Goal: Task Accomplishment & Management: Manage account settings

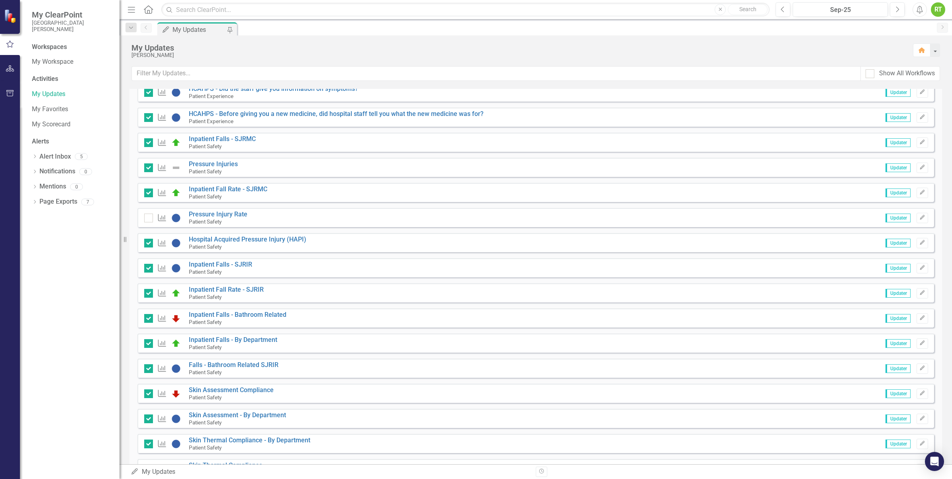
scroll to position [1584, 0]
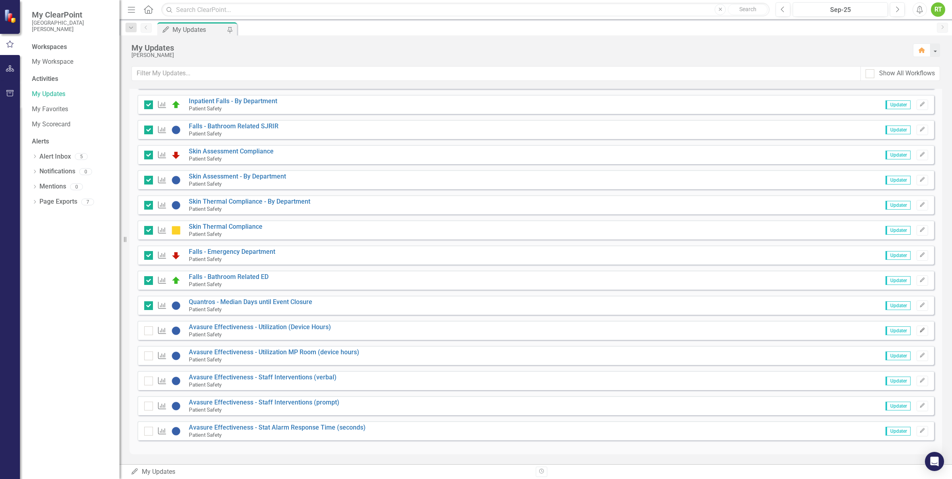
click at [920, 329] on icon "button" at bounding box center [922, 330] width 5 height 5
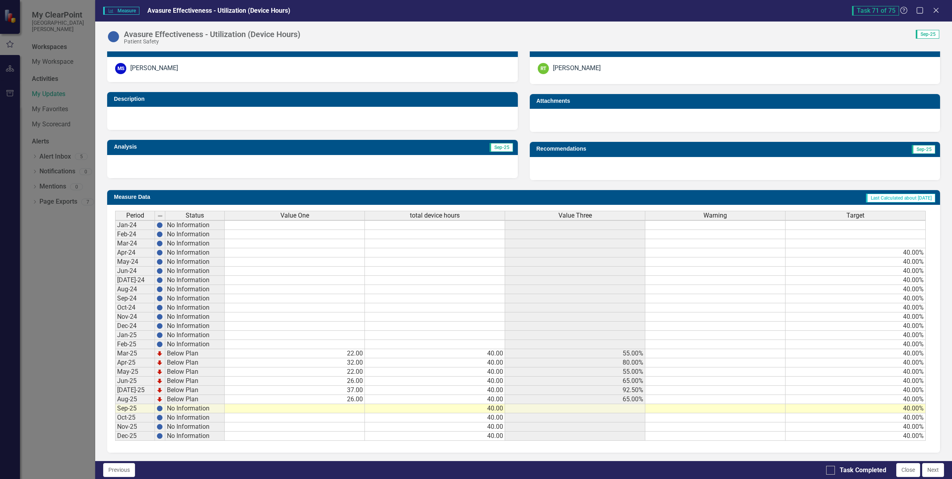
scroll to position [2, 0]
click at [327, 404] on td at bounding box center [295, 408] width 140 height 9
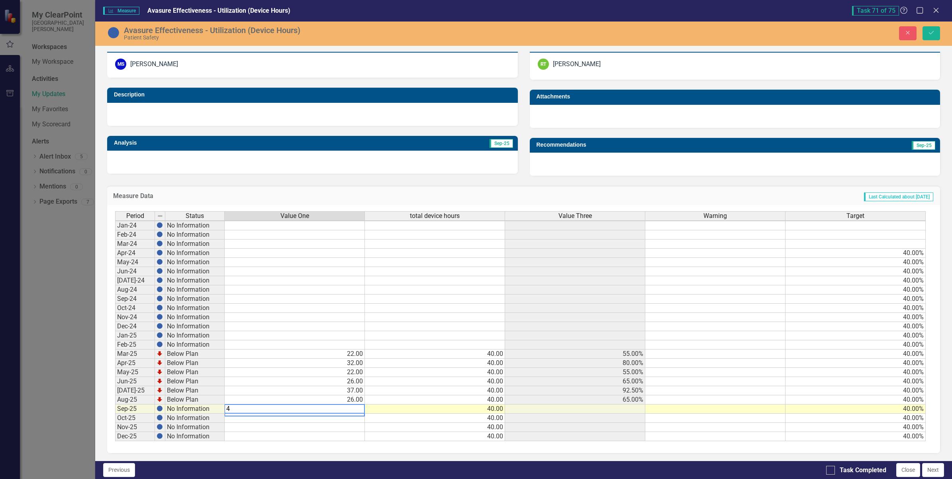
type textarea "41"
click at [829, 469] on input "Task Completed" at bounding box center [828, 468] width 5 height 5
checkbox input "true"
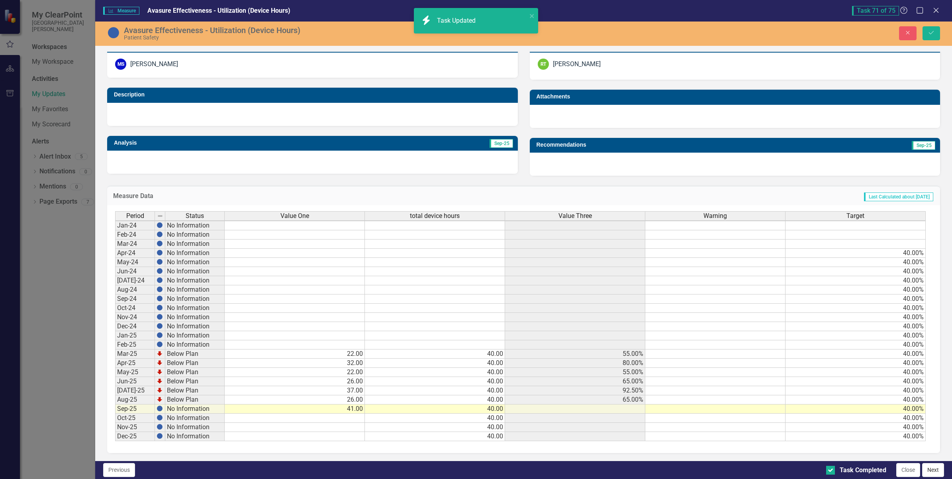
click at [934, 471] on button "Next" at bounding box center [933, 470] width 22 height 14
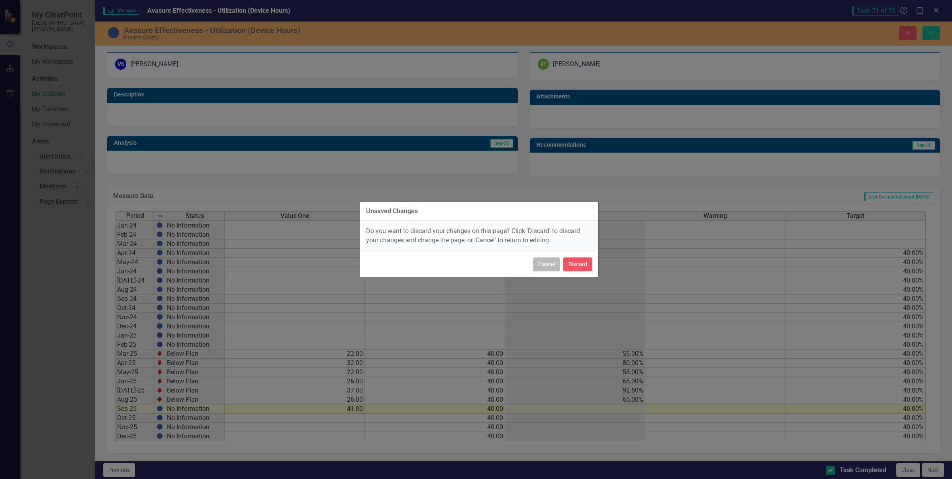
click at [552, 267] on button "Cancel" at bounding box center [546, 264] width 27 height 14
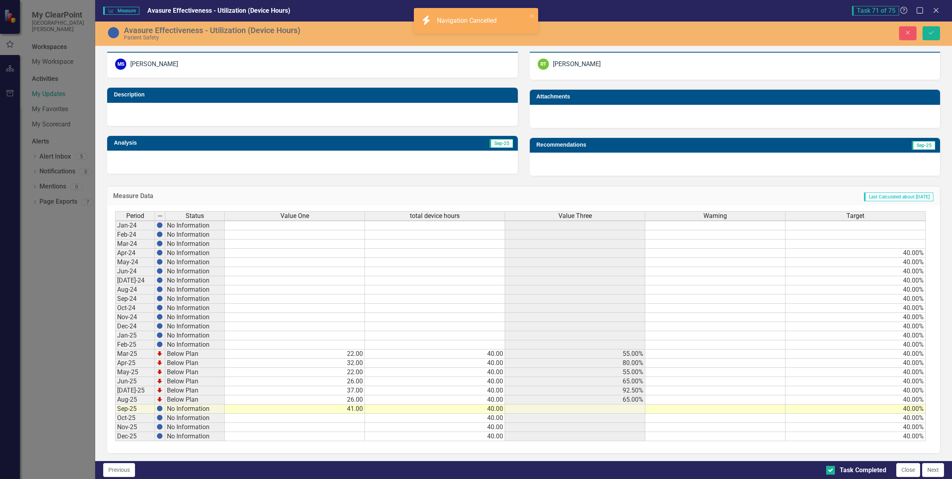
click at [927, 42] on div "Avasure Effectiveness - Utilization (Device Hours) Patient Safety Close Save" at bounding box center [523, 34] width 857 height 24
click at [928, 34] on icon "Save" at bounding box center [931, 33] width 7 height 6
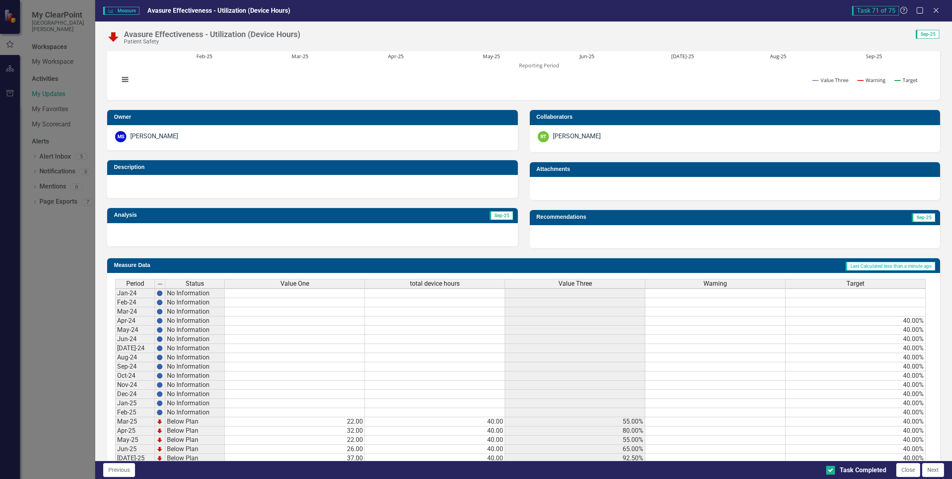
scroll to position [173, 0]
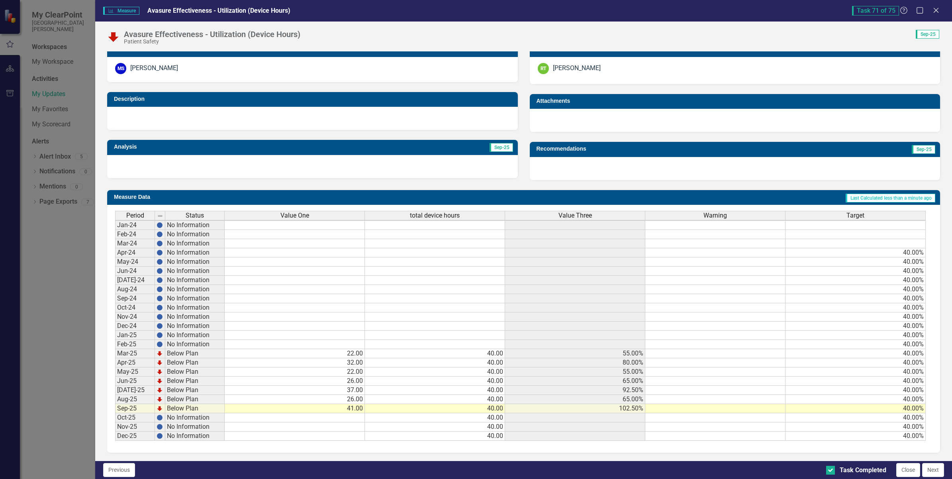
click at [932, 469] on button "Next" at bounding box center [933, 470] width 22 height 14
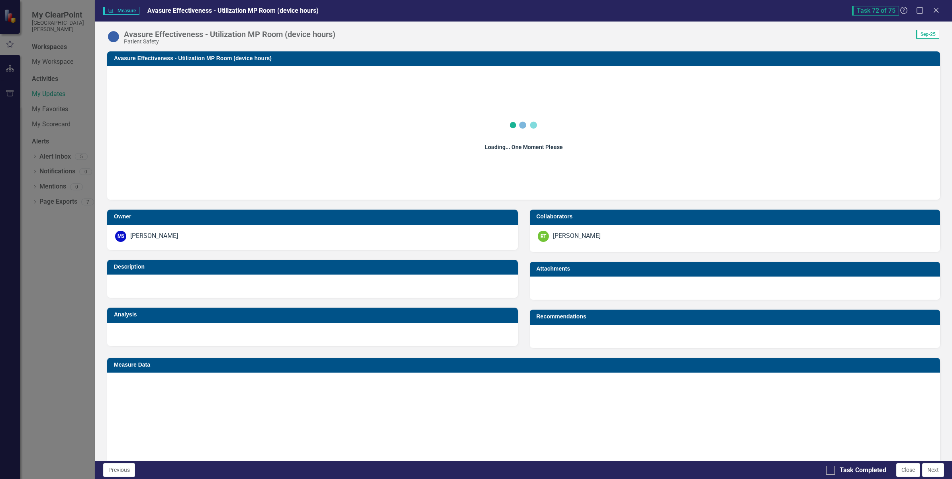
checkbox input "true"
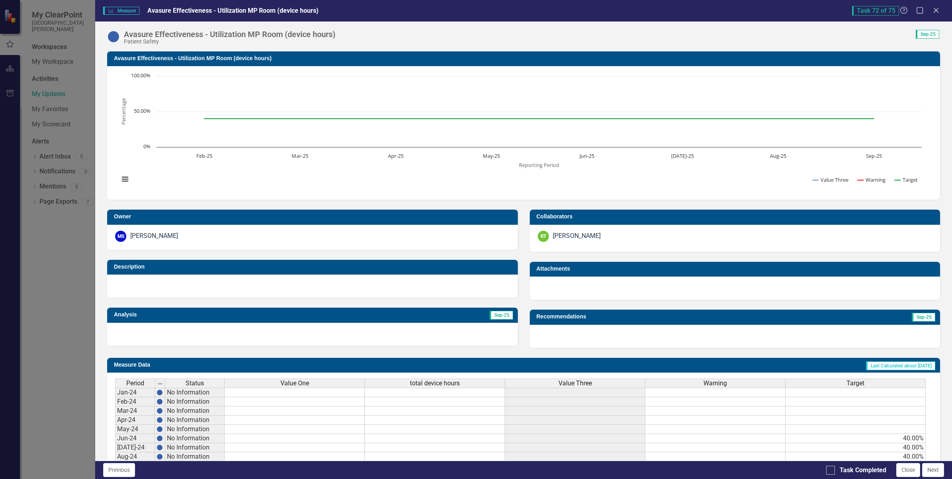
scroll to position [173, 0]
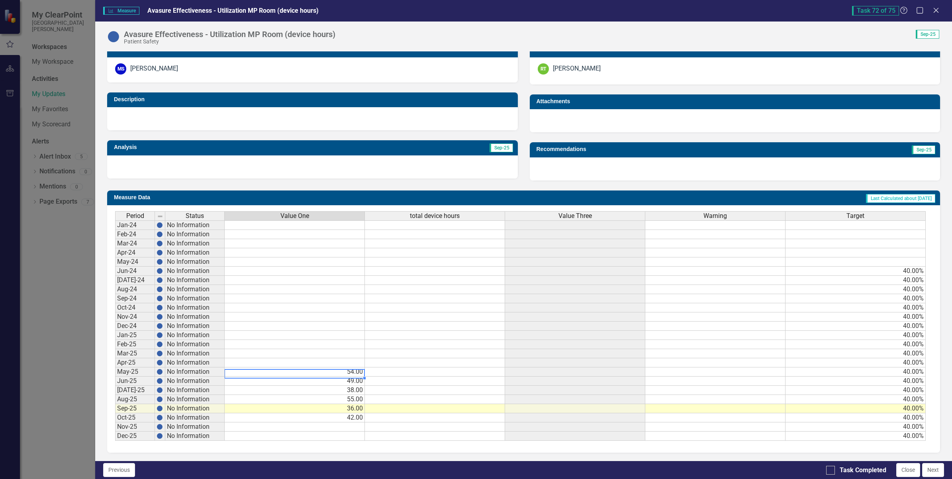
click at [347, 367] on td "54.00" at bounding box center [295, 371] width 140 height 9
click at [115, 381] on div "Period Status Value One total device hours Value Three Warning Target Jan-24 No…" at bounding box center [115, 325] width 0 height 229
click at [352, 388] on td "38.00" at bounding box center [295, 390] width 140 height 9
click at [353, 397] on td "55.00" at bounding box center [295, 399] width 140 height 9
click at [355, 406] on td "36.00" at bounding box center [295, 408] width 140 height 9
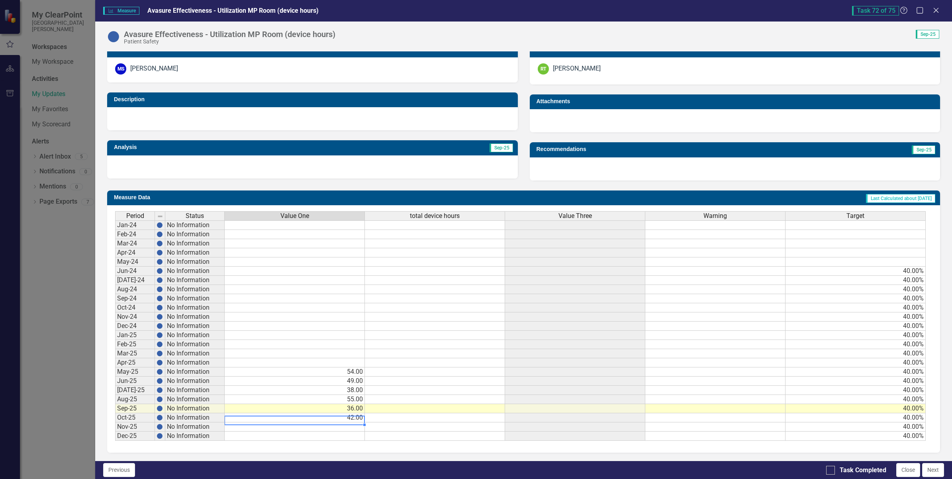
click at [355, 415] on td "42.00" at bounding box center [295, 417] width 140 height 9
click at [357, 371] on td "54.00" at bounding box center [295, 371] width 140 height 9
click at [138, 377] on td "Jun-25" at bounding box center [135, 381] width 40 height 9
click at [318, 381] on td "49.00" at bounding box center [295, 381] width 140 height 9
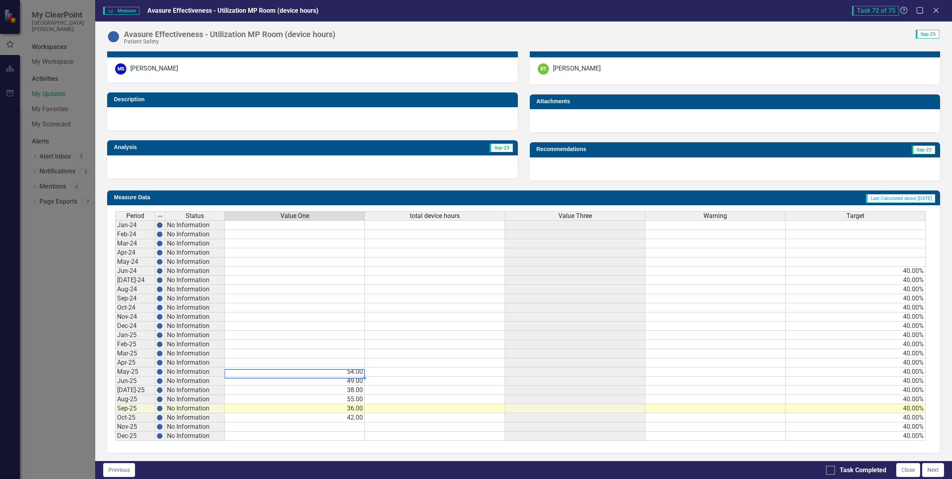
click at [325, 367] on td "54.00" at bounding box center [295, 371] width 140 height 9
click at [115, 353] on div "Period Status Value One total device hours Value Three Warning Target Jan-24 No…" at bounding box center [115, 325] width 0 height 229
type textarea "54"
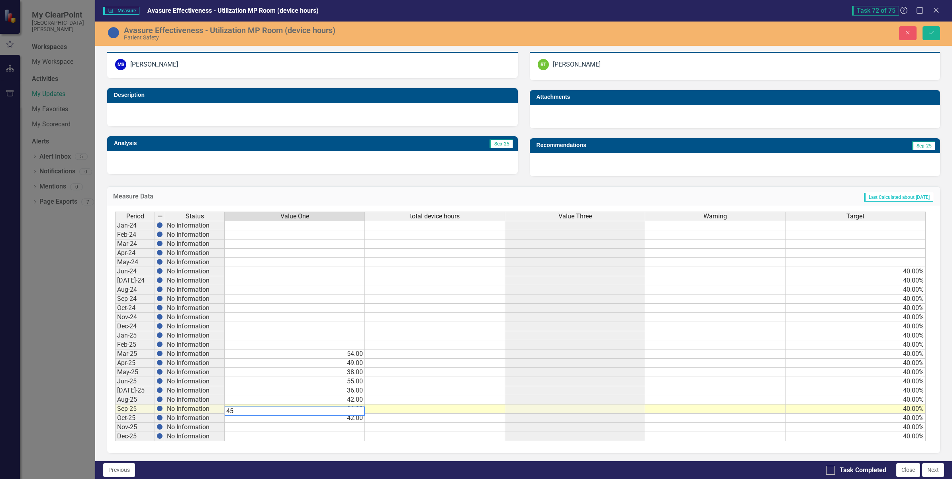
type textarea "42"
click at [833, 469] on div at bounding box center [830, 470] width 9 height 9
click at [832, 469] on input "Task Completed" at bounding box center [828, 468] width 5 height 5
checkbox input "true"
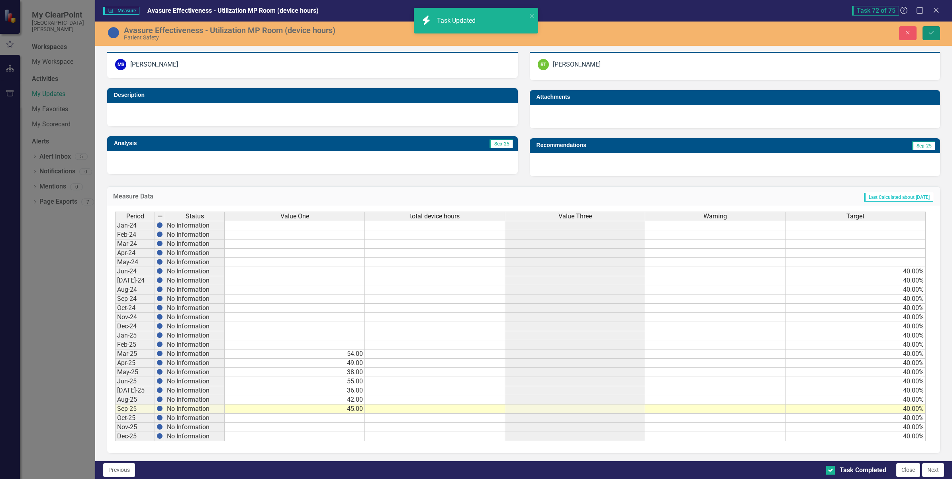
click at [932, 34] on icon "Save" at bounding box center [931, 33] width 7 height 6
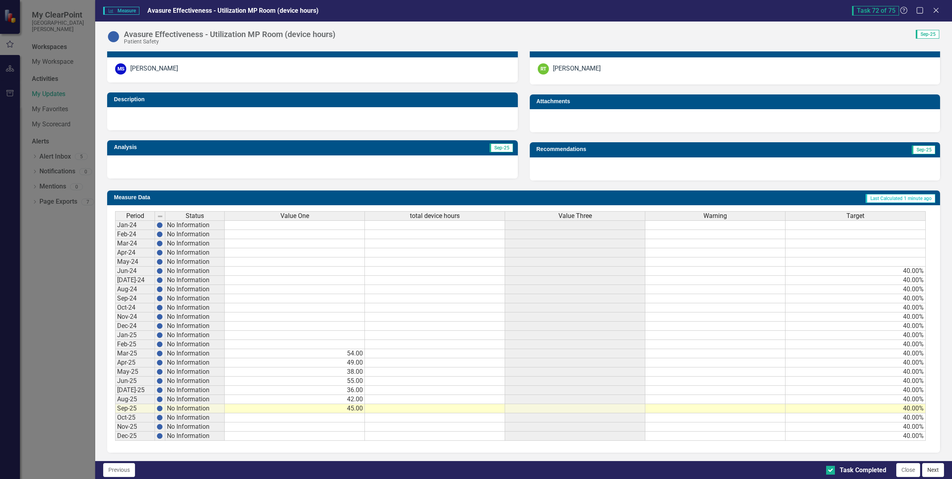
click at [932, 468] on button "Next" at bounding box center [933, 470] width 22 height 14
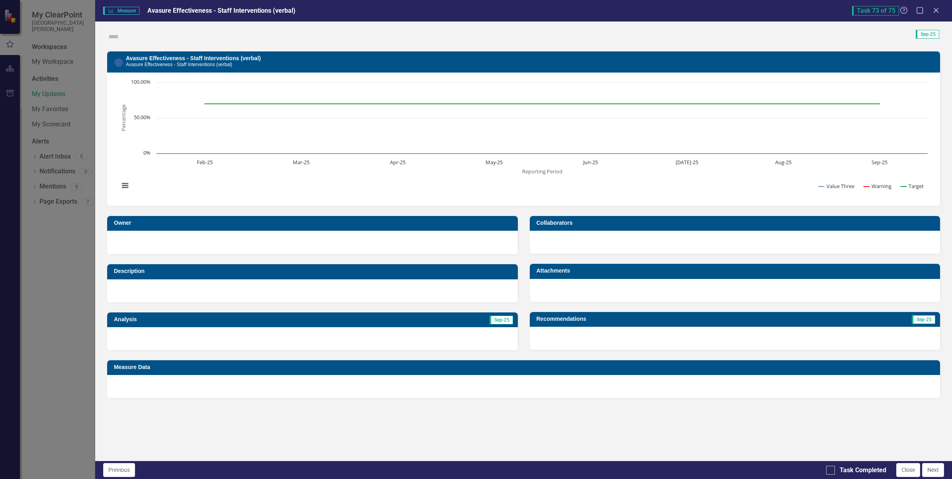
checkbox input "true"
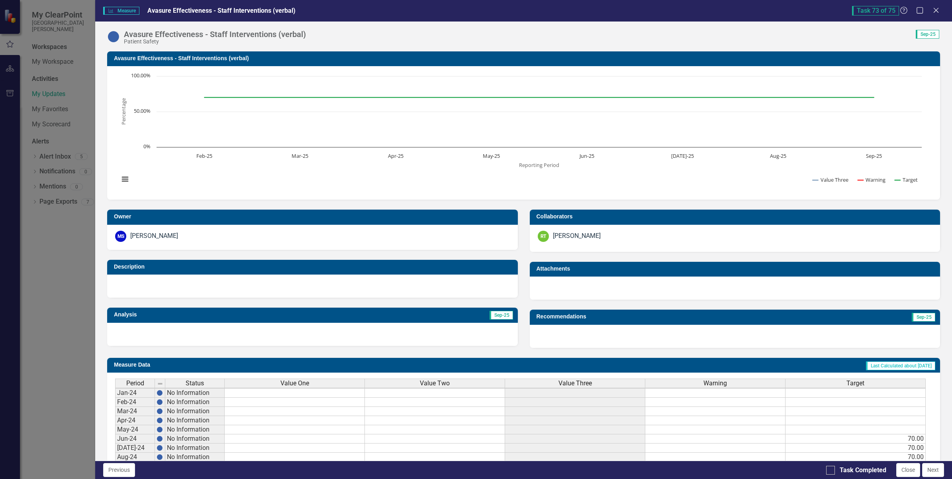
scroll to position [2, 0]
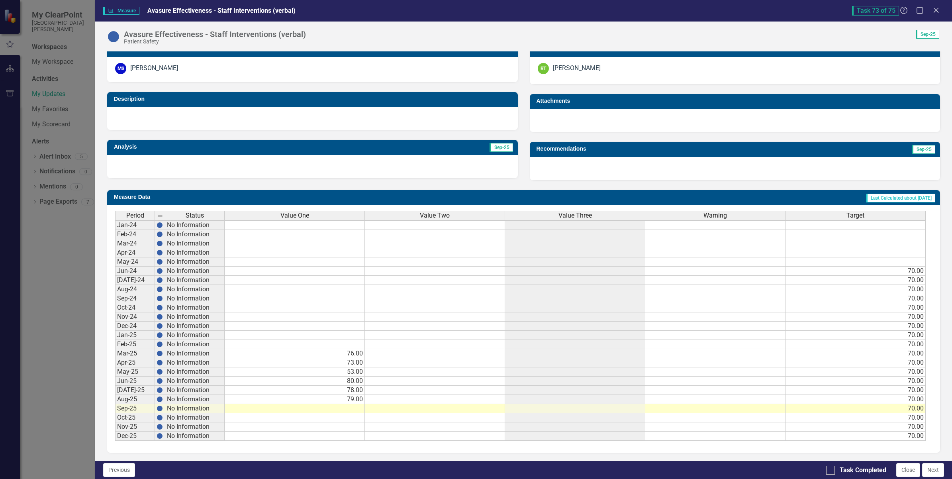
click at [294, 413] on td at bounding box center [295, 417] width 140 height 9
click at [293, 404] on td at bounding box center [295, 408] width 140 height 9
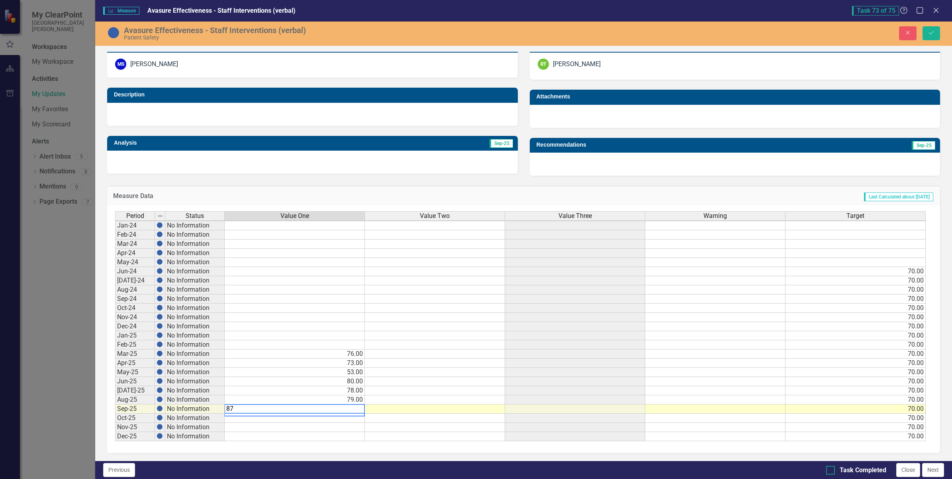
type textarea "87"
click at [831, 469] on input "Task Completed" at bounding box center [828, 468] width 5 height 5
checkbox input "true"
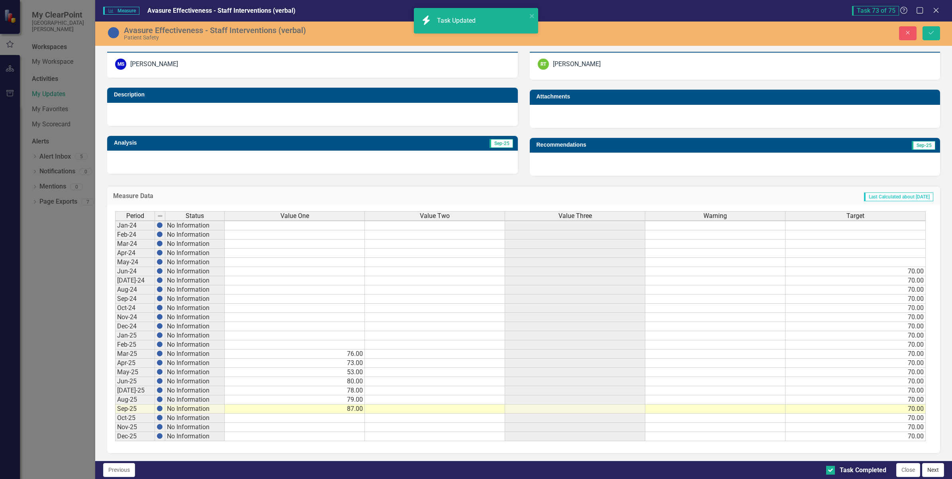
click at [941, 469] on button "Next" at bounding box center [933, 470] width 22 height 14
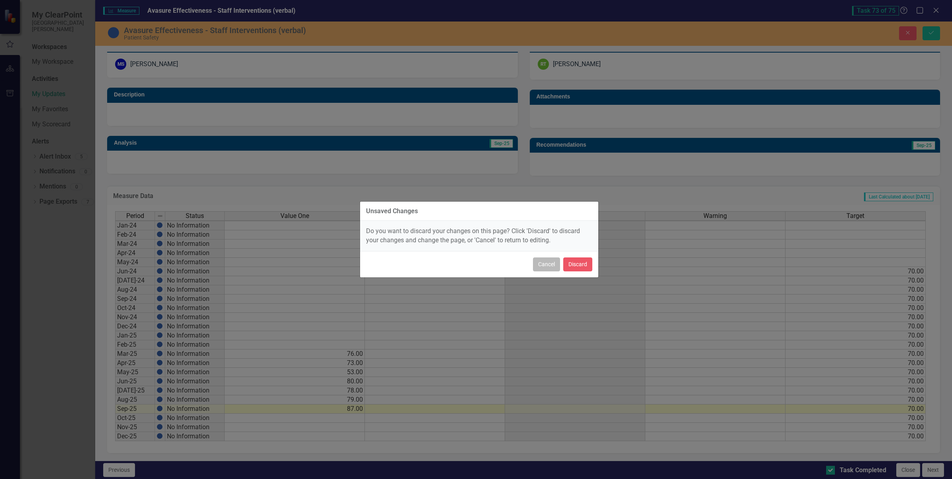
click at [542, 259] on button "Cancel" at bounding box center [546, 264] width 27 height 14
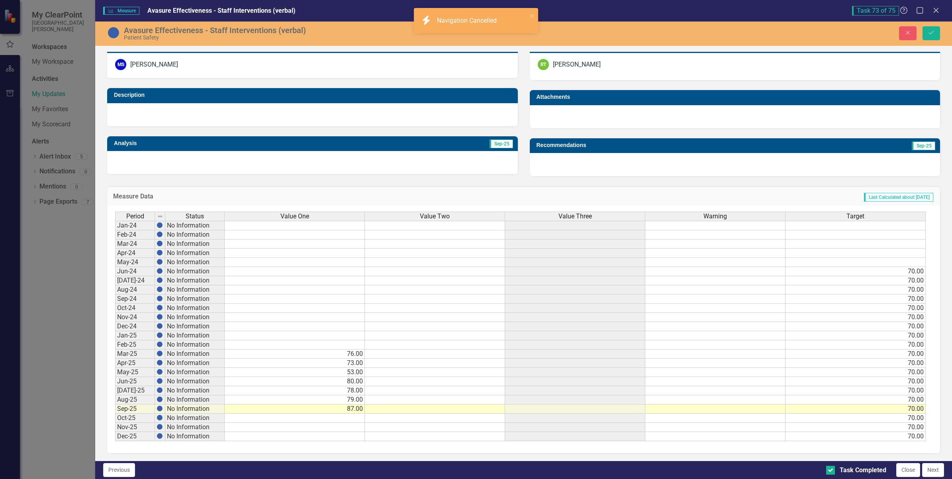
scroll to position [0, 0]
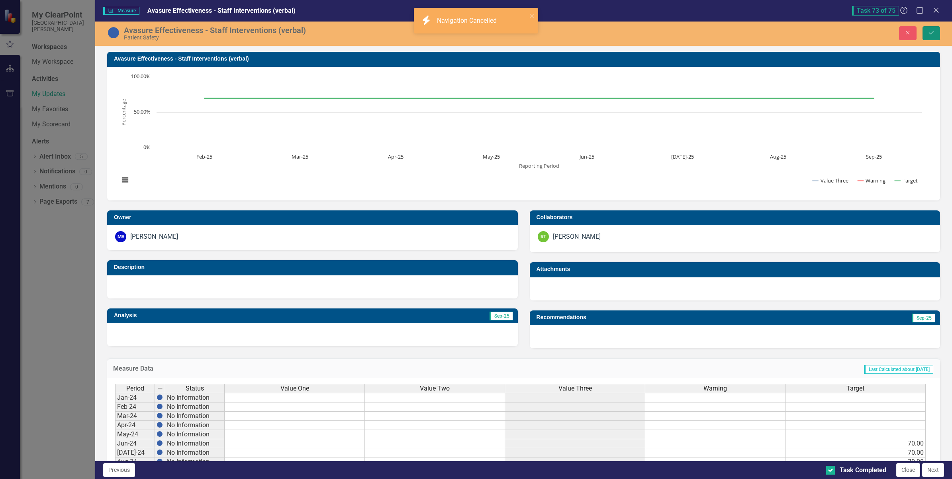
click at [928, 32] on icon "Save" at bounding box center [931, 33] width 7 height 6
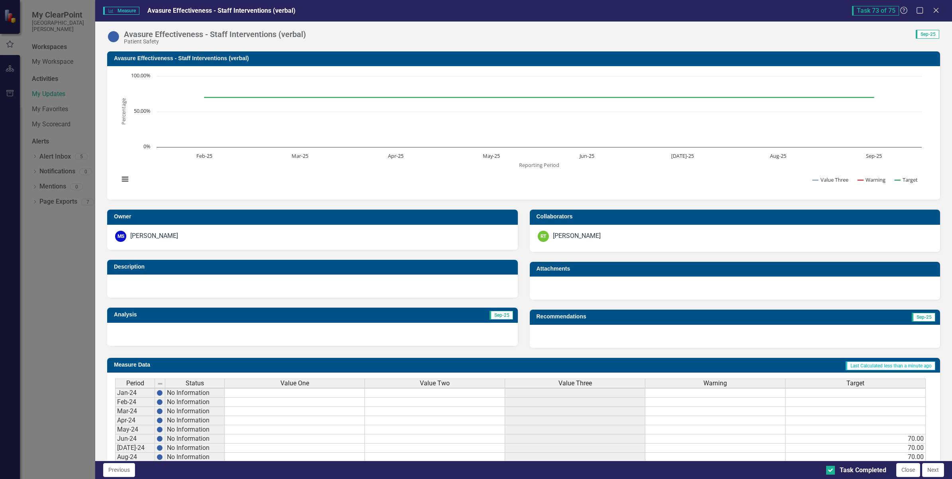
scroll to position [173, 0]
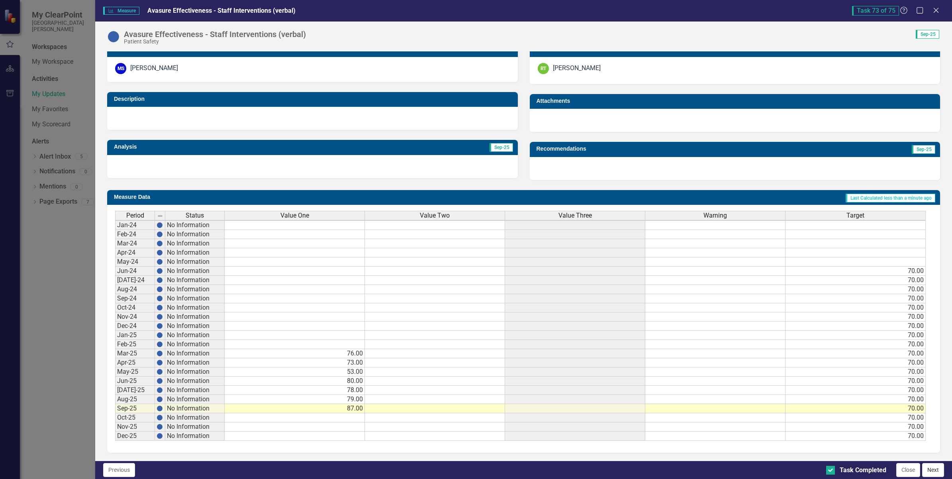
click at [941, 469] on button "Next" at bounding box center [933, 470] width 22 height 14
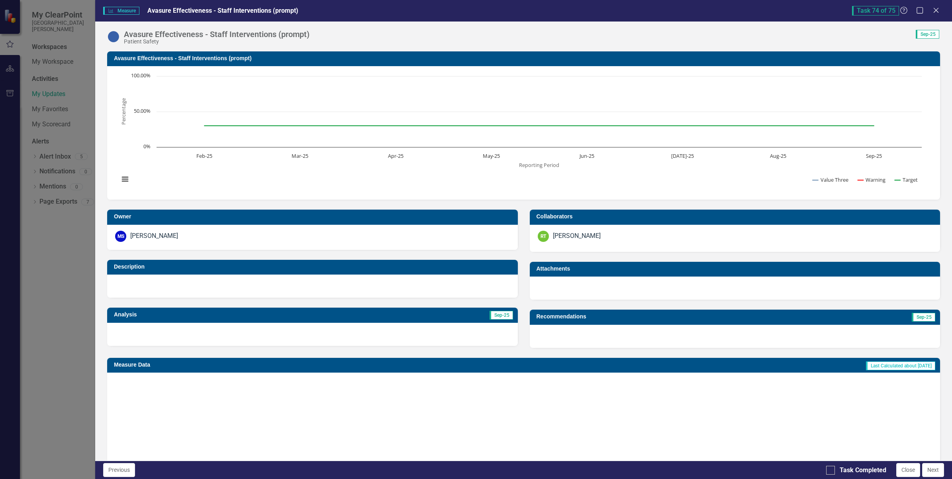
checkbox input "true"
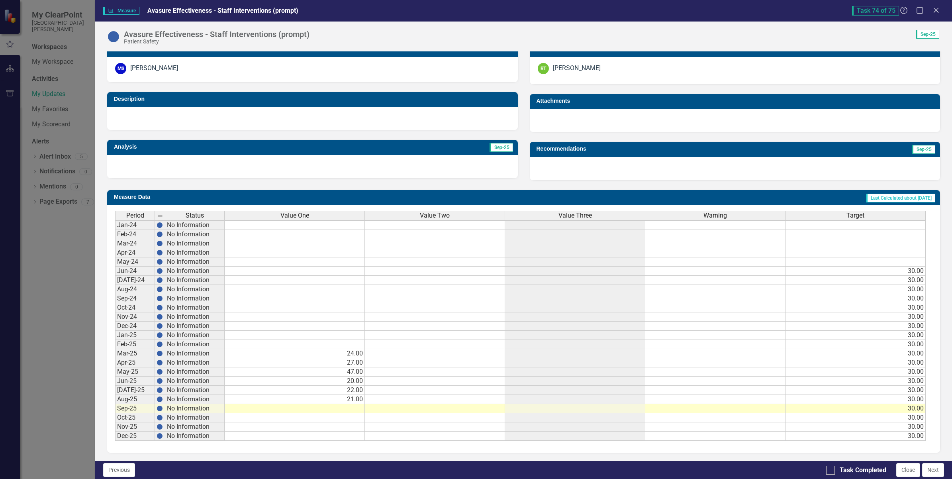
click at [299, 404] on td at bounding box center [295, 408] width 140 height 9
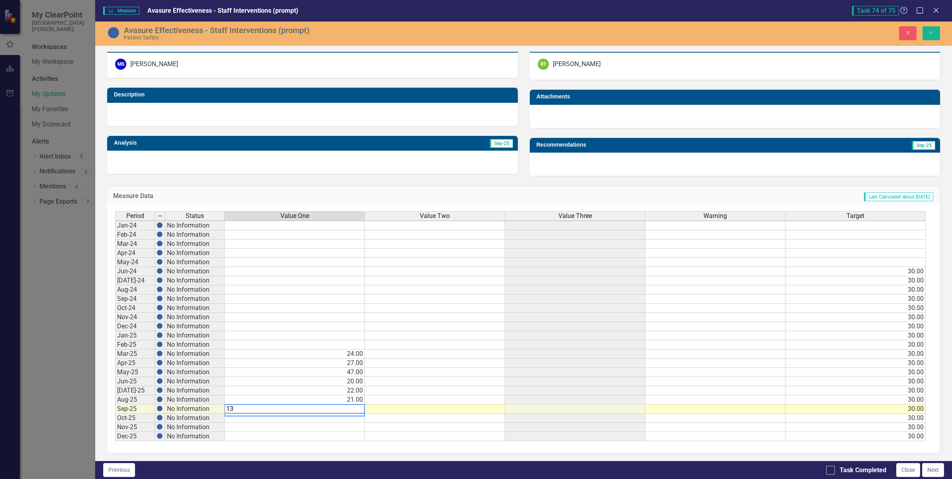
scroll to position [178, 0]
type textarea "13"
click at [832, 469] on div at bounding box center [830, 470] width 9 height 9
click at [832, 469] on input "Task Completed" at bounding box center [828, 468] width 5 height 5
checkbox input "true"
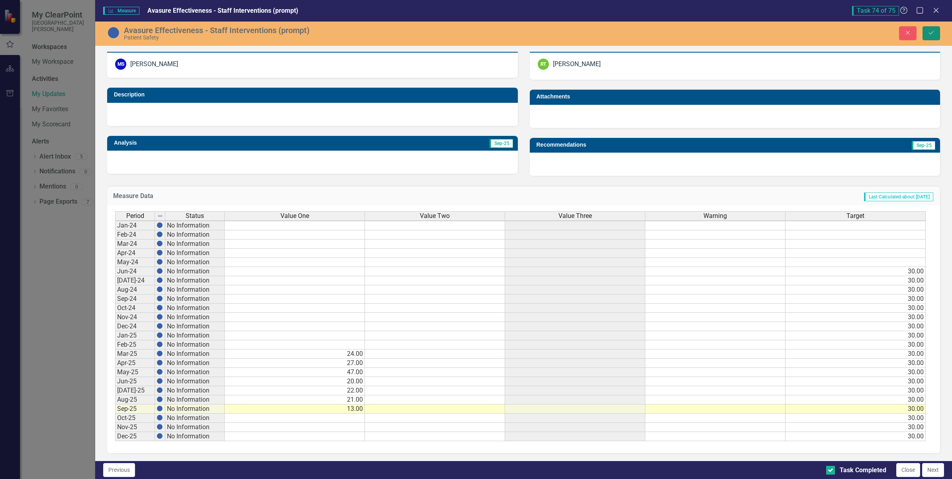
click at [932, 32] on icon "Save" at bounding box center [931, 33] width 7 height 6
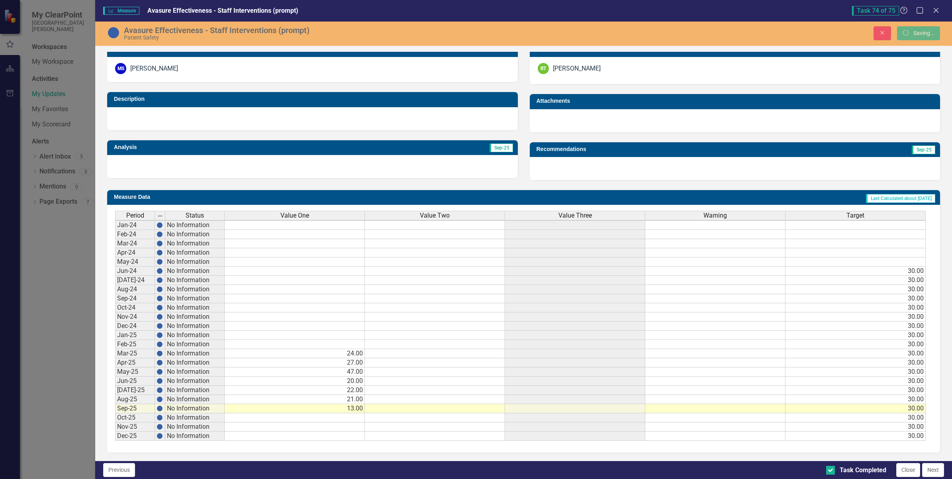
scroll to position [174, 0]
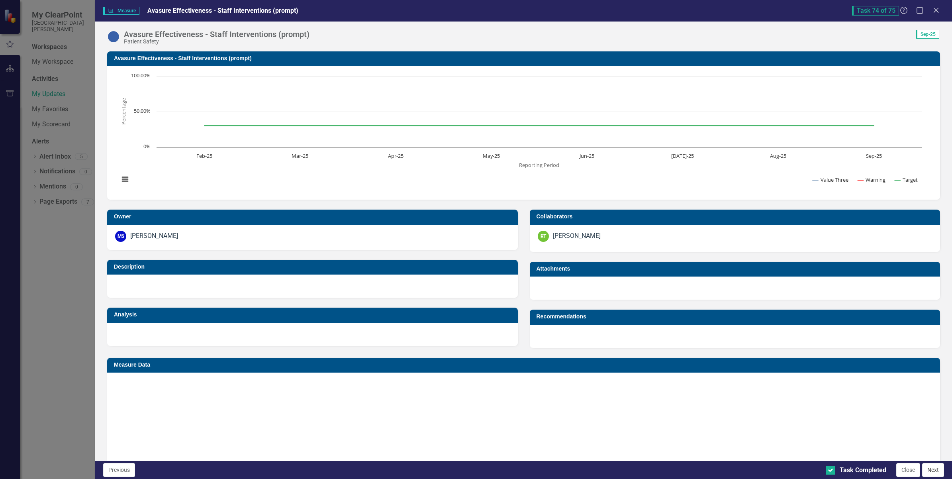
click at [937, 469] on button "Next" at bounding box center [933, 470] width 22 height 14
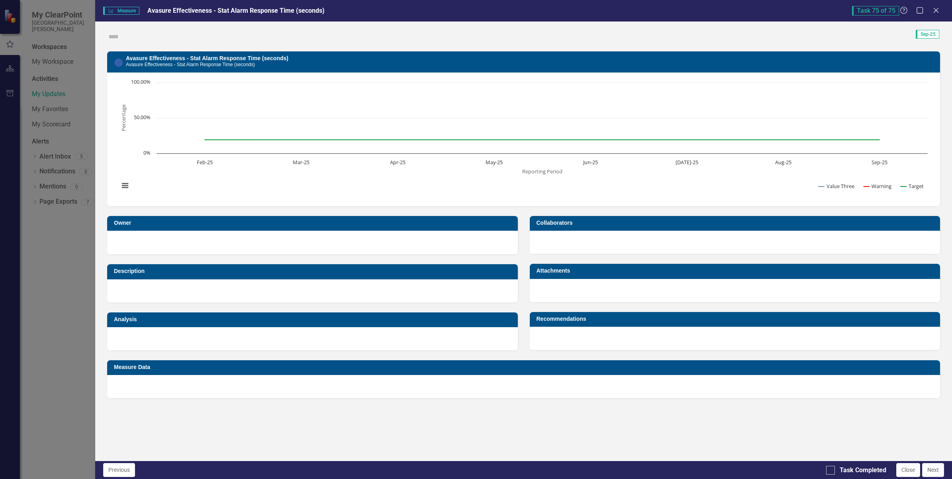
checkbox input "true"
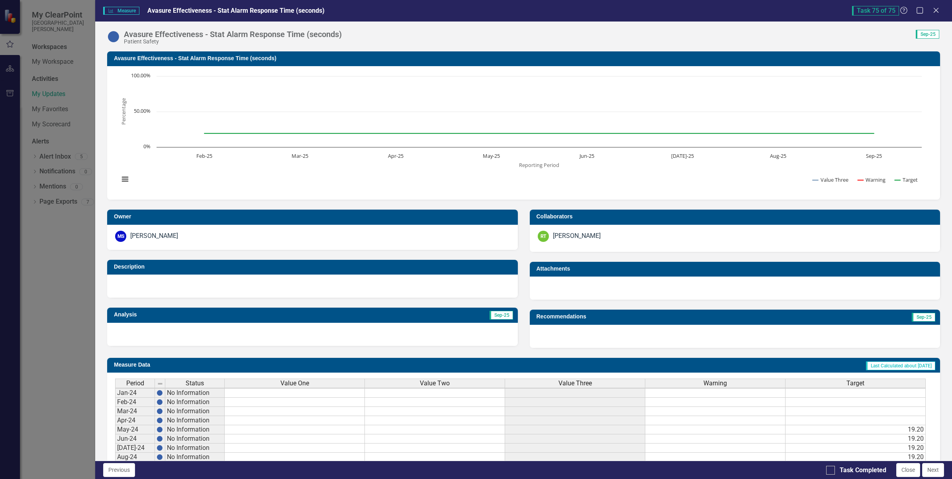
scroll to position [3, 0]
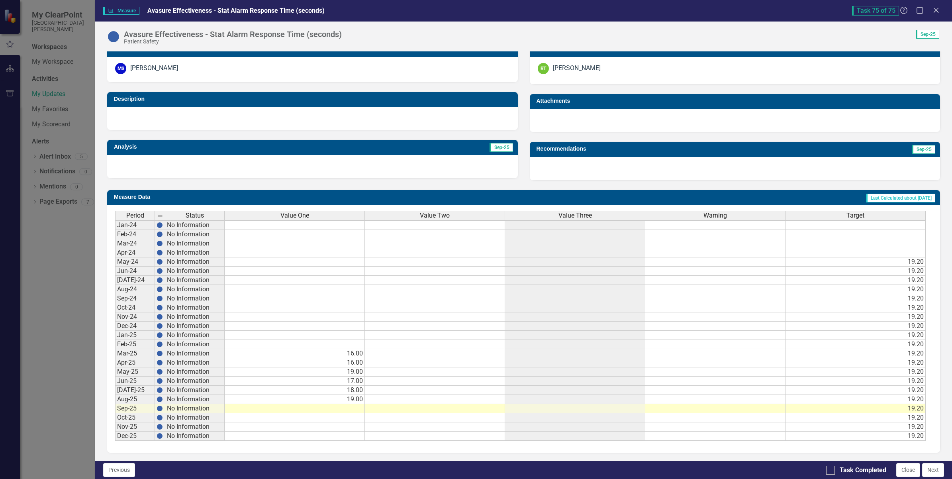
click at [343, 404] on td at bounding box center [295, 408] width 140 height 9
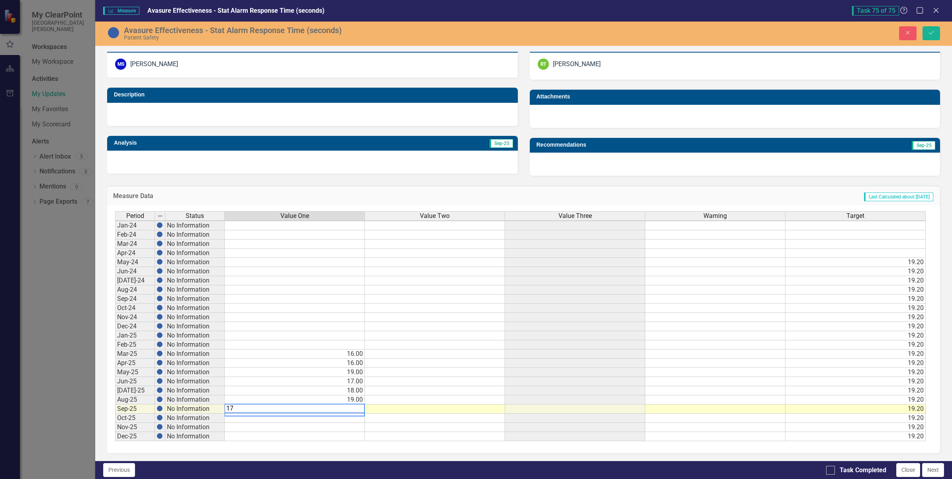
type textarea "17"
click at [337, 423] on td at bounding box center [295, 427] width 140 height 9
drag, startPoint x: 937, startPoint y: 30, endPoint x: 925, endPoint y: 399, distance: 369.1
click at [937, 29] on button "Save" at bounding box center [932, 33] width 18 height 14
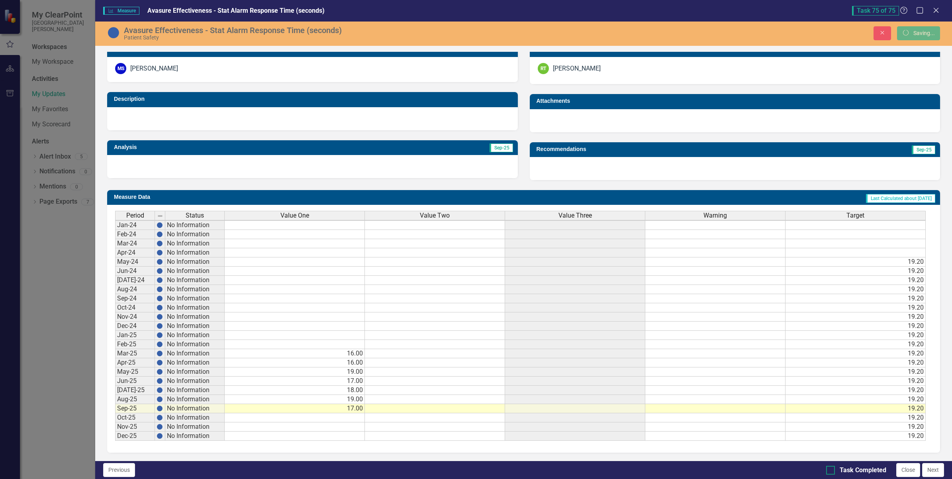
click at [830, 472] on div at bounding box center [830, 470] width 9 height 9
click at [830, 471] on input "Task Completed" at bounding box center [828, 468] width 5 height 5
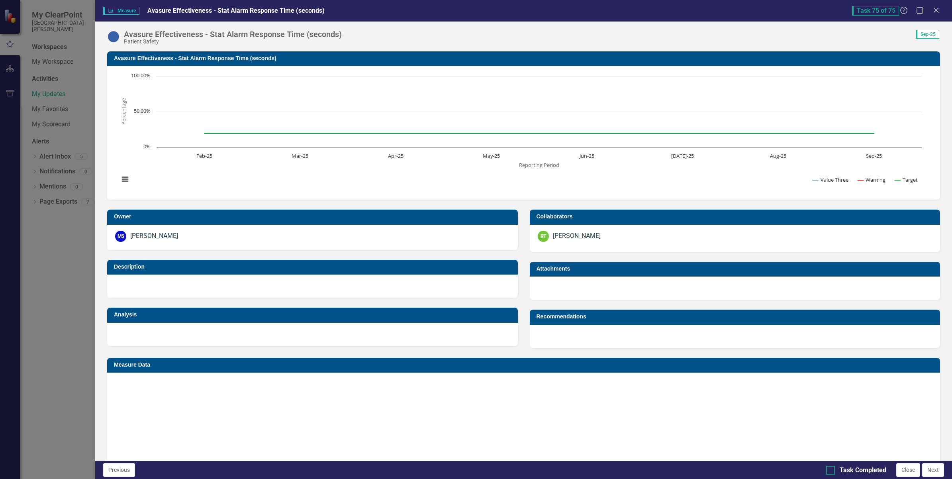
checkbox input "true"
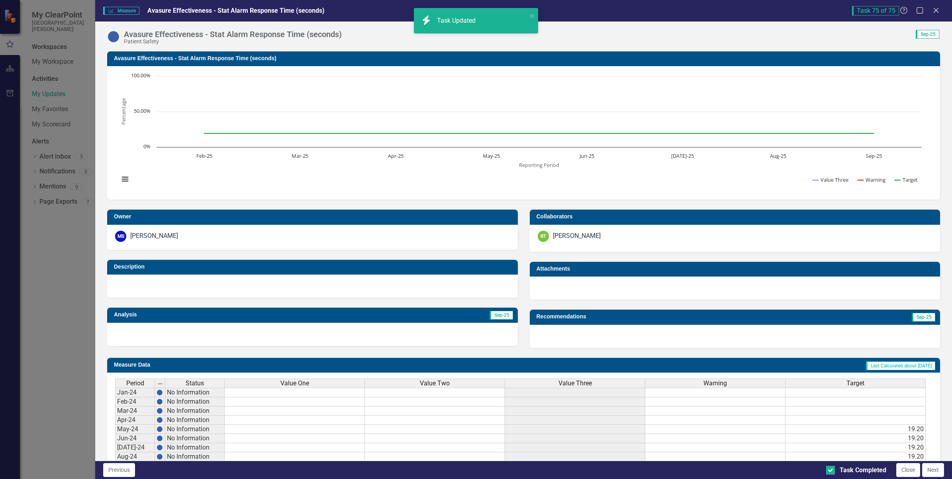
click at [932, 469] on button "Next" at bounding box center [933, 470] width 22 height 14
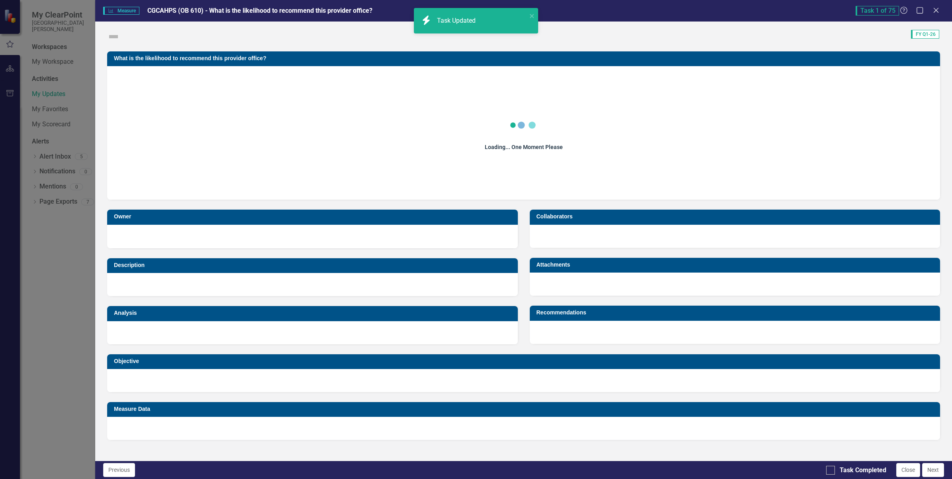
checkbox input "true"
